Goal: Task Accomplishment & Management: Complete application form

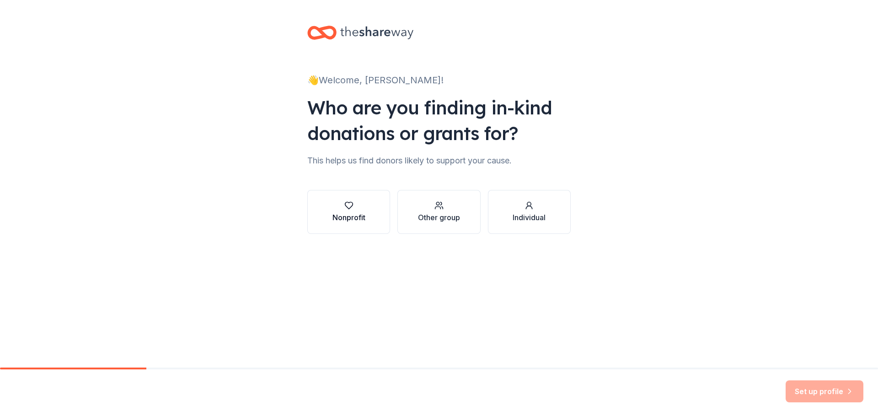
click at [335, 212] on div "Nonprofit" at bounding box center [348, 217] width 33 height 11
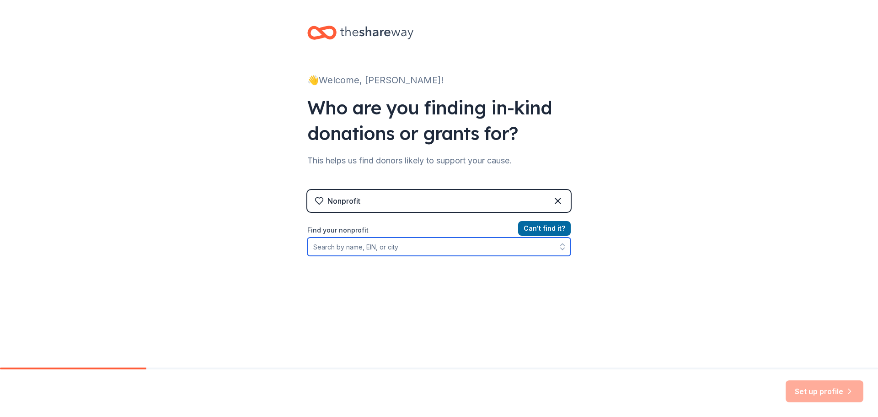
click at [460, 252] on input "Find your nonprofit" at bounding box center [438, 246] width 263 height 18
type input "760068922"
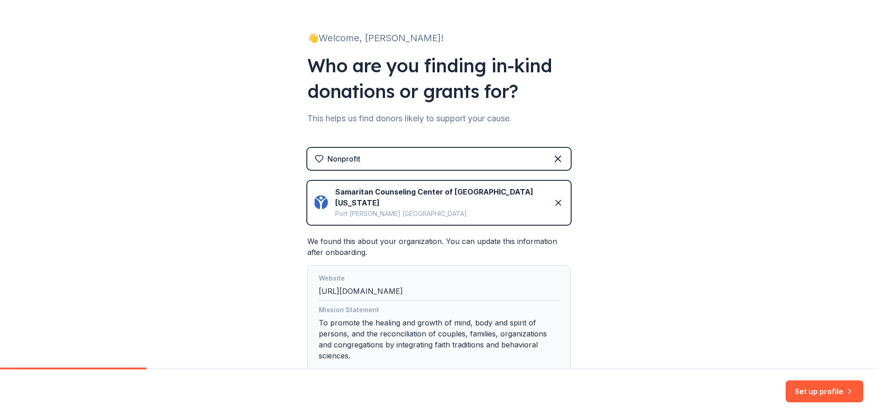
scroll to position [98, 0]
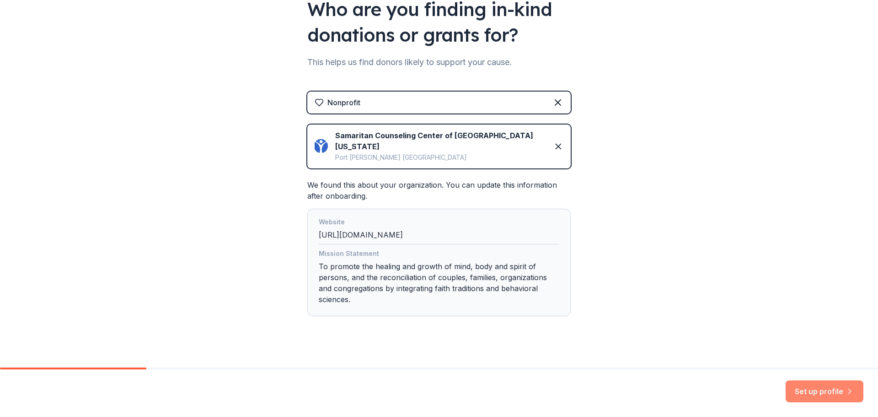
click at [841, 391] on button "Set up profile" at bounding box center [825, 391] width 78 height 22
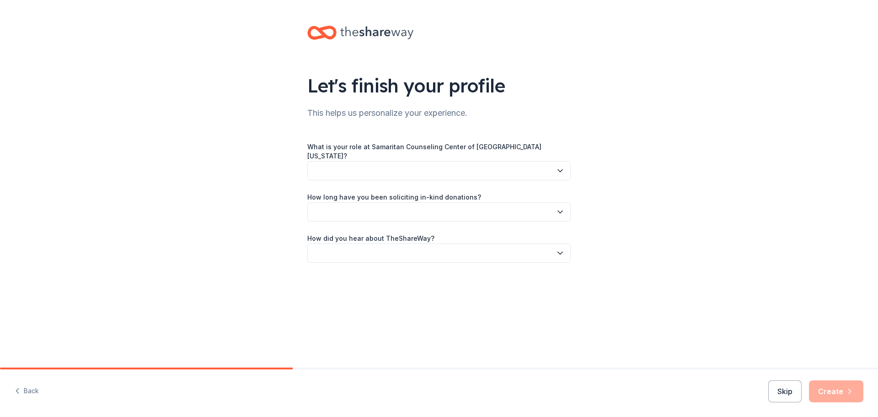
click at [471, 163] on button "button" at bounding box center [438, 170] width 263 height 19
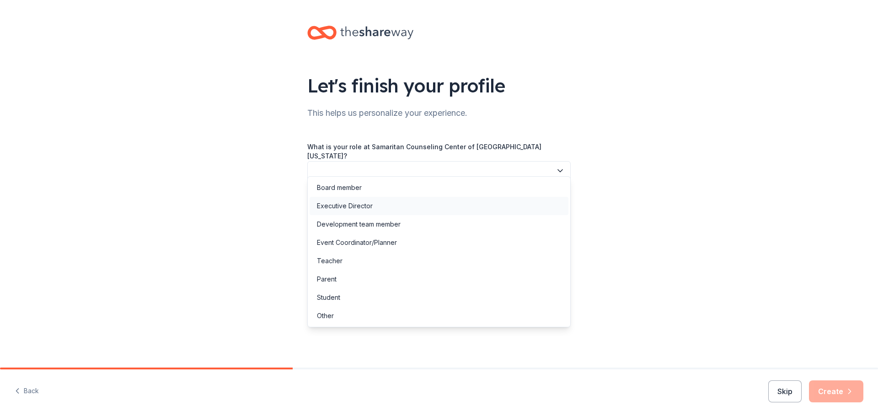
click at [451, 201] on div "Executive Director" at bounding box center [439, 206] width 259 height 18
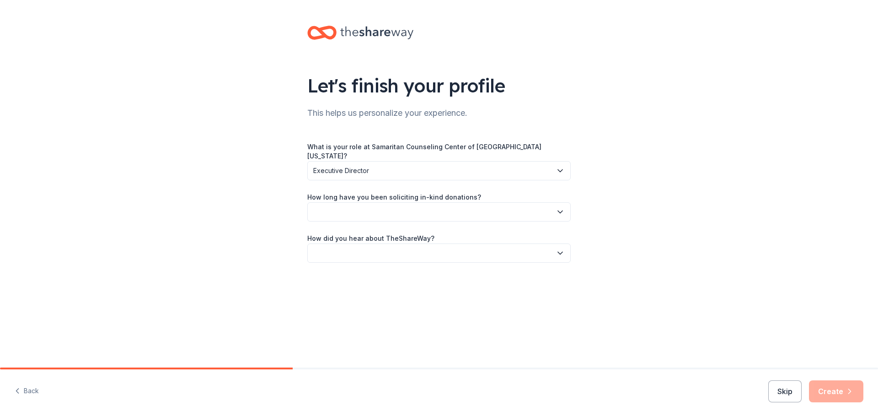
click at [451, 202] on button "button" at bounding box center [438, 211] width 263 height 19
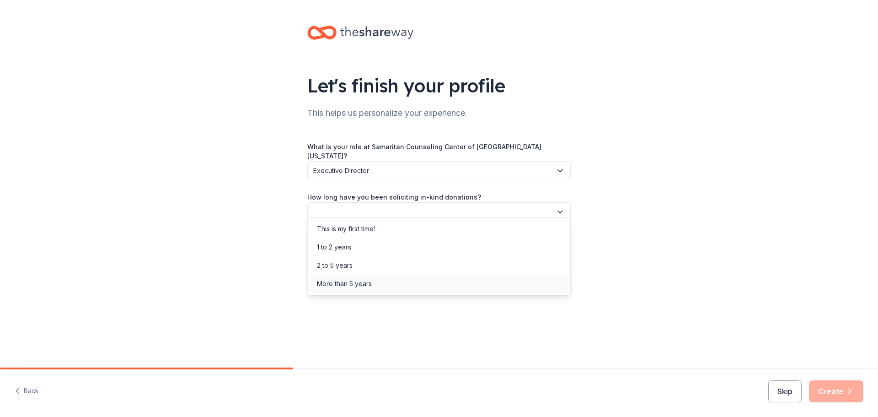
click at [428, 278] on div "More than 5 years" at bounding box center [439, 283] width 259 height 18
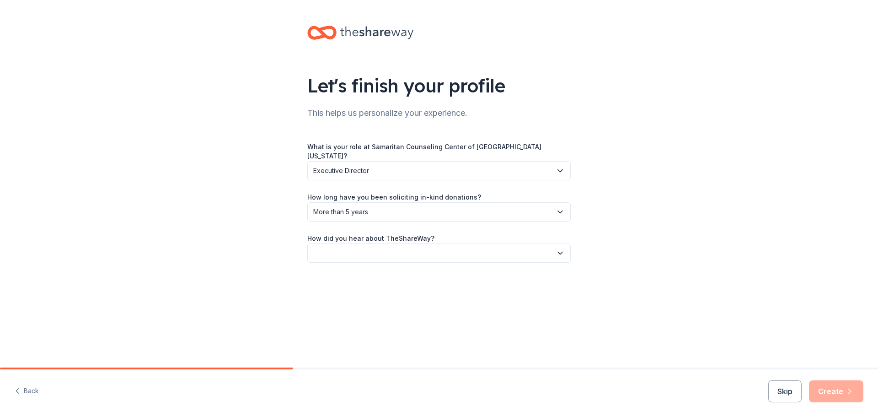
click at [431, 243] on button "button" at bounding box center [438, 252] width 263 height 19
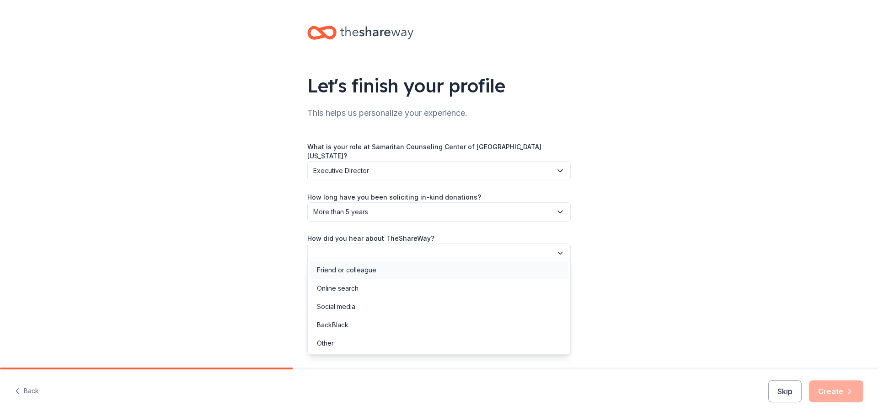
click at [420, 268] on div "Friend or colleague" at bounding box center [439, 270] width 259 height 18
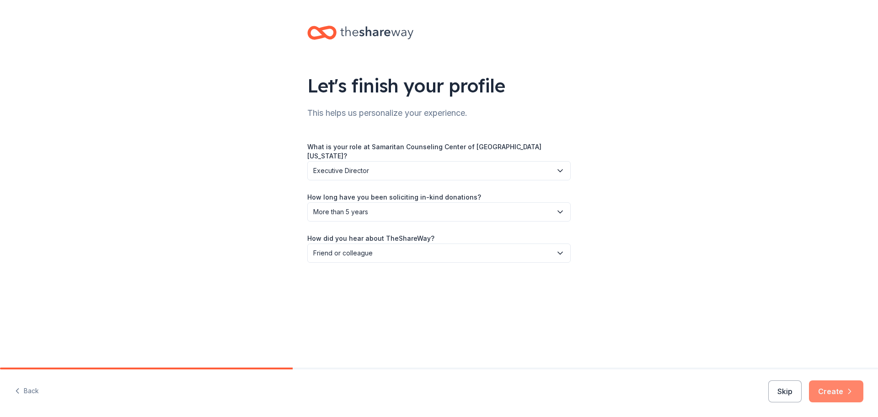
click at [834, 392] on button "Create" at bounding box center [836, 391] width 54 height 22
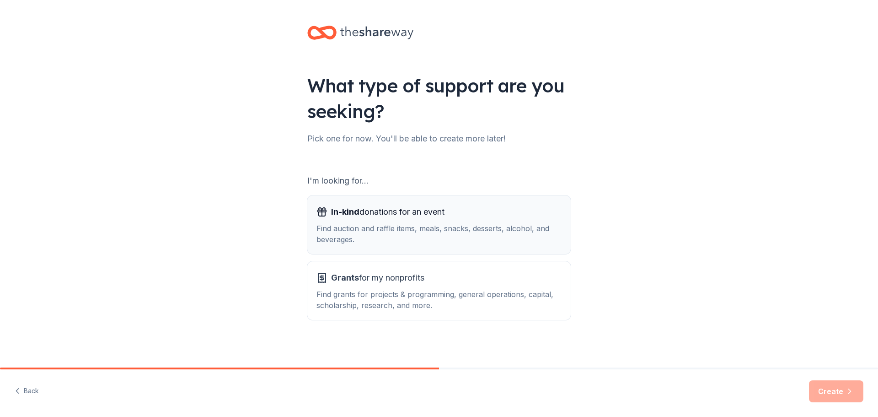
click at [415, 216] on span "In-kind donations for an event" at bounding box center [387, 211] width 113 height 15
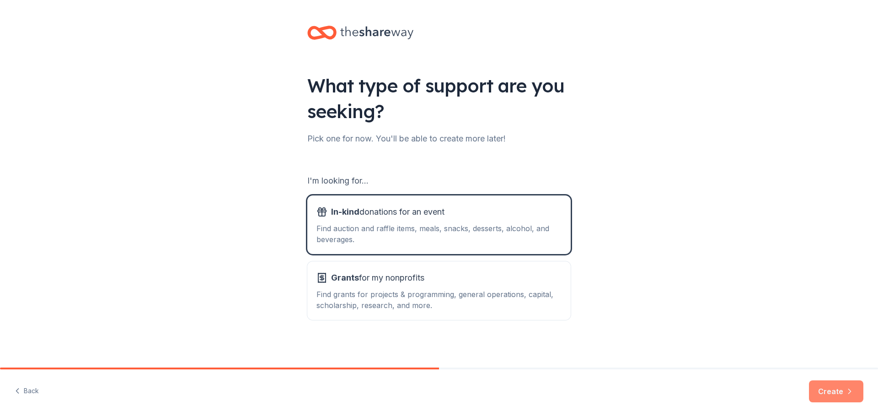
click at [834, 389] on button "Create" at bounding box center [836, 391] width 54 height 22
